Goal: Find specific page/section: Find specific page/section

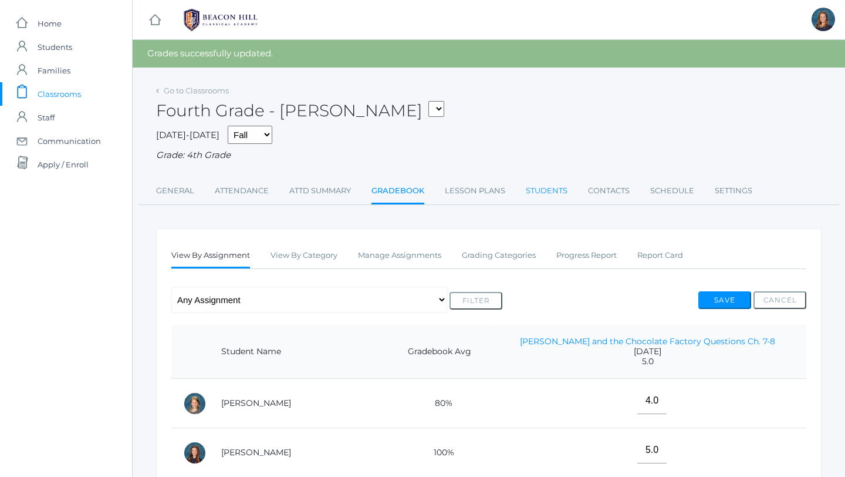
click at [554, 184] on link "Students" at bounding box center [547, 190] width 42 height 23
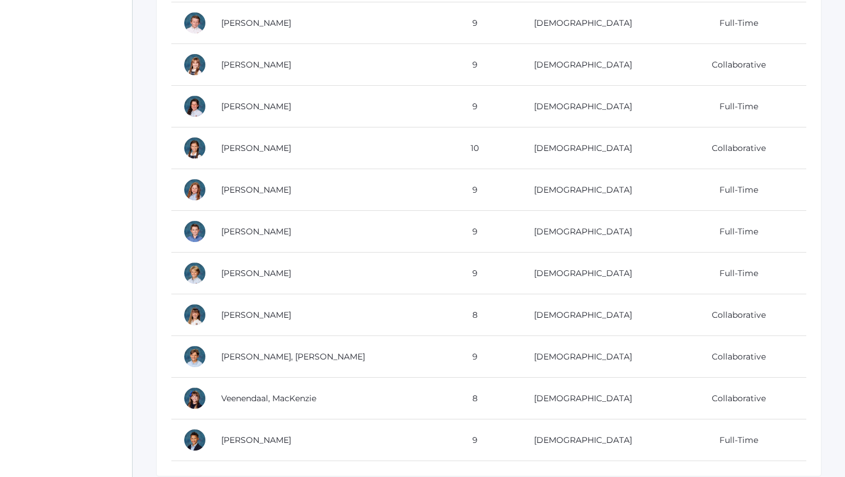
scroll to position [526, 0]
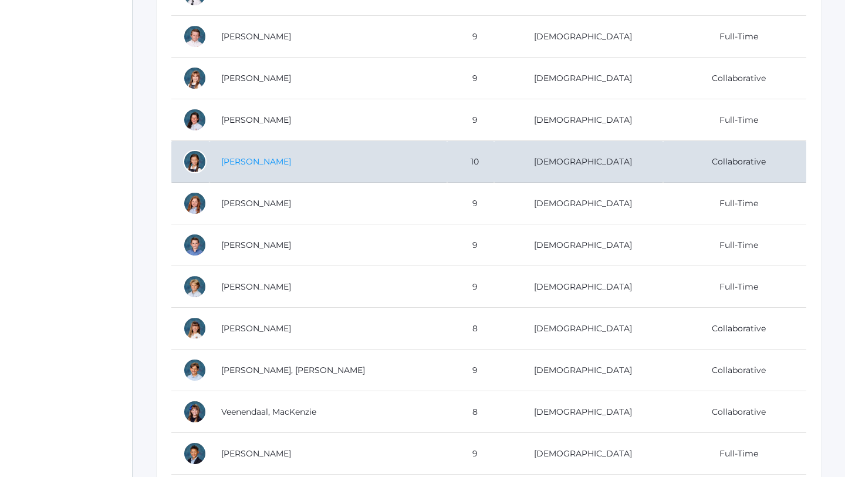
click at [258, 160] on link "[PERSON_NAME]" at bounding box center [256, 161] width 70 height 11
